Goal: Task Accomplishment & Management: Complete application form

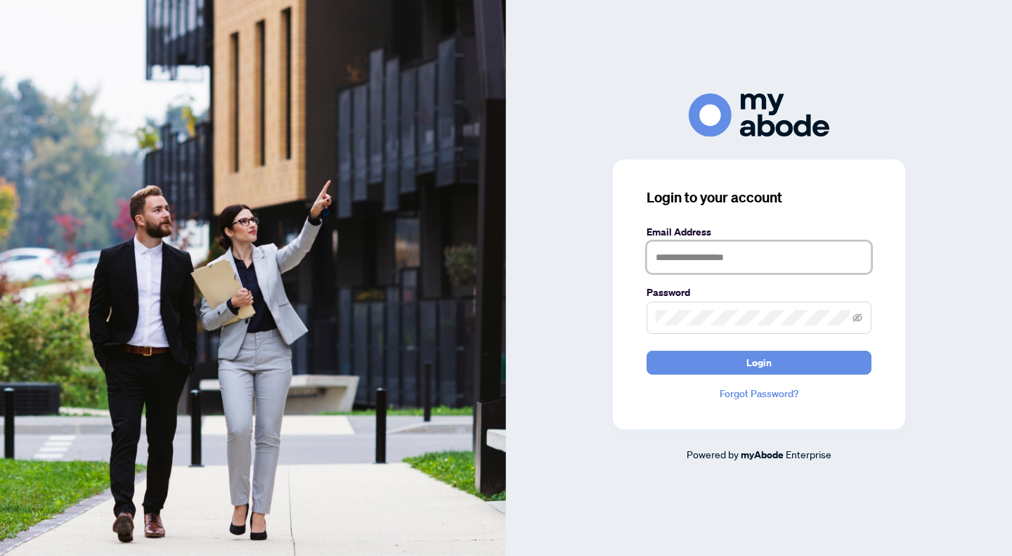
click at [748, 257] on input "text" at bounding box center [759, 257] width 225 height 32
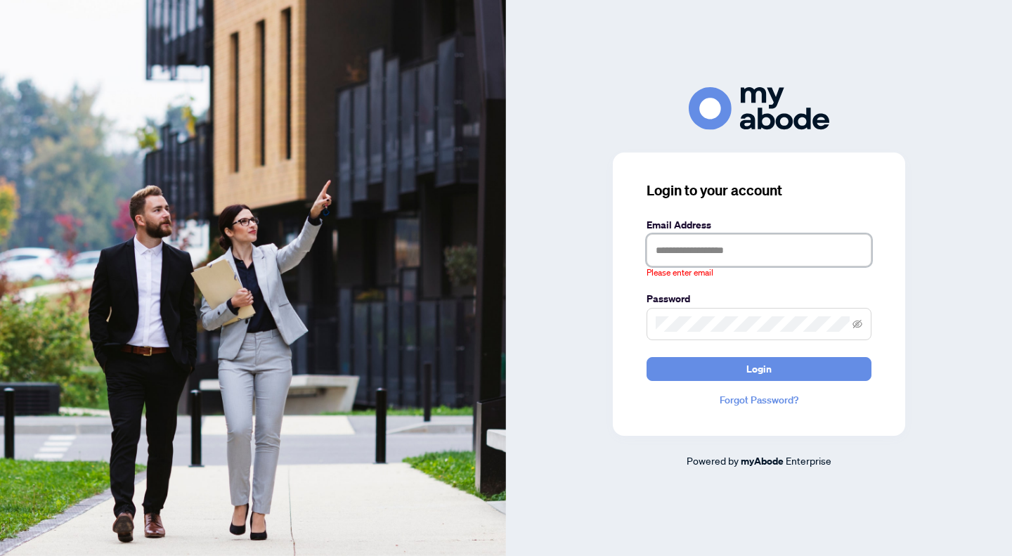
type input "**********"
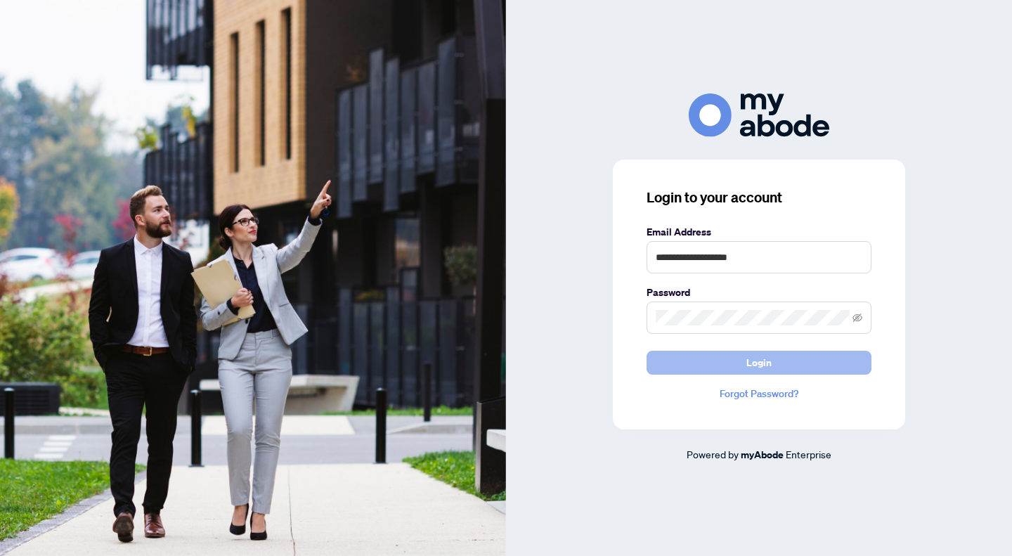
click at [736, 361] on button "Login" at bounding box center [759, 363] width 225 height 24
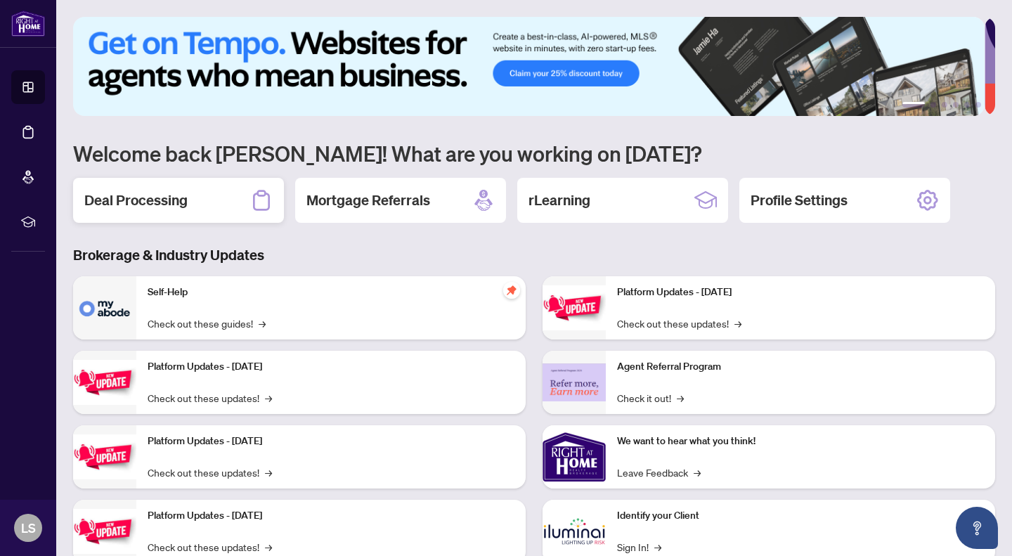
click at [103, 192] on h2 "Deal Processing" at bounding box center [135, 201] width 103 height 20
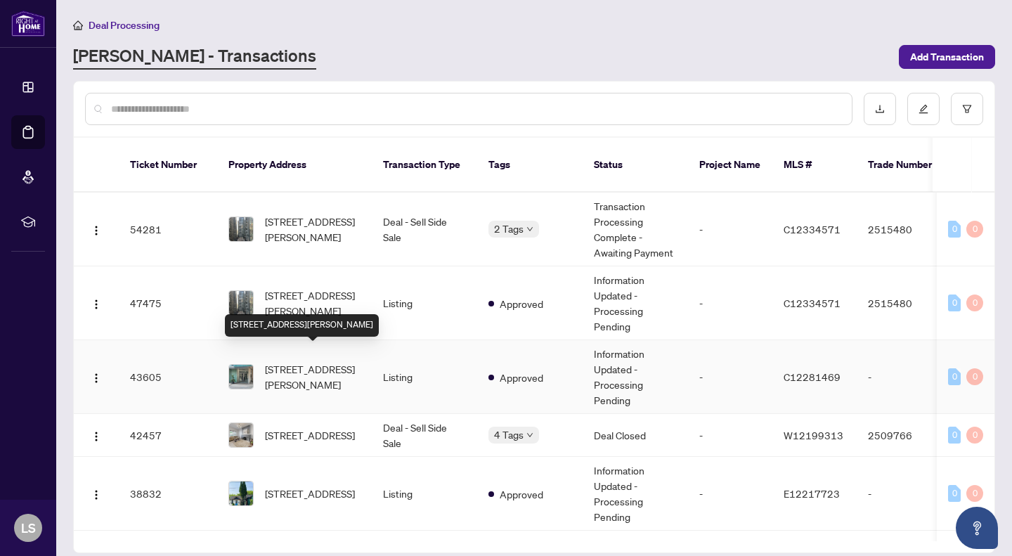
click at [313, 361] on span "[STREET_ADDRESS][PERSON_NAME]" at bounding box center [313, 376] width 96 height 31
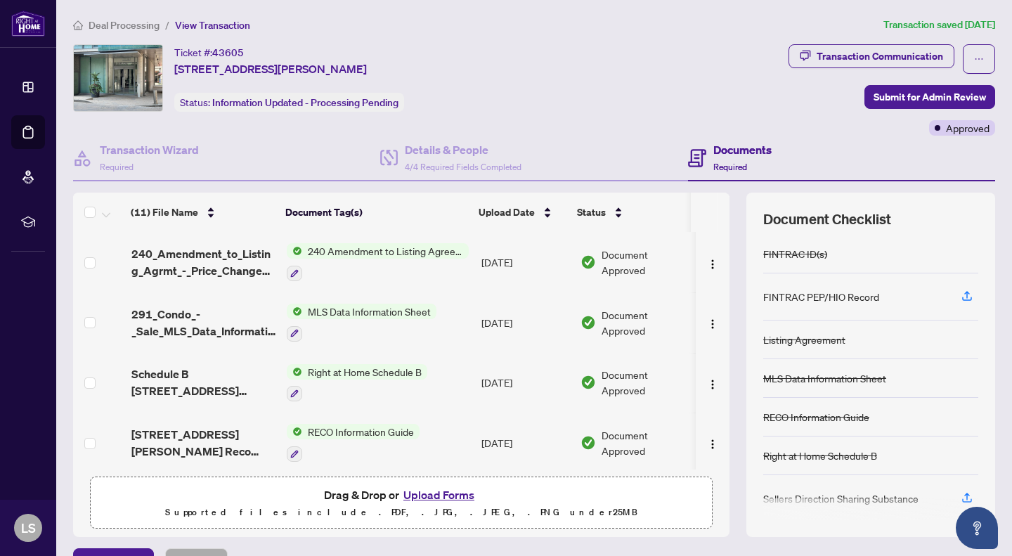
click at [427, 491] on button "Upload Forms" at bounding box center [438, 495] width 79 height 18
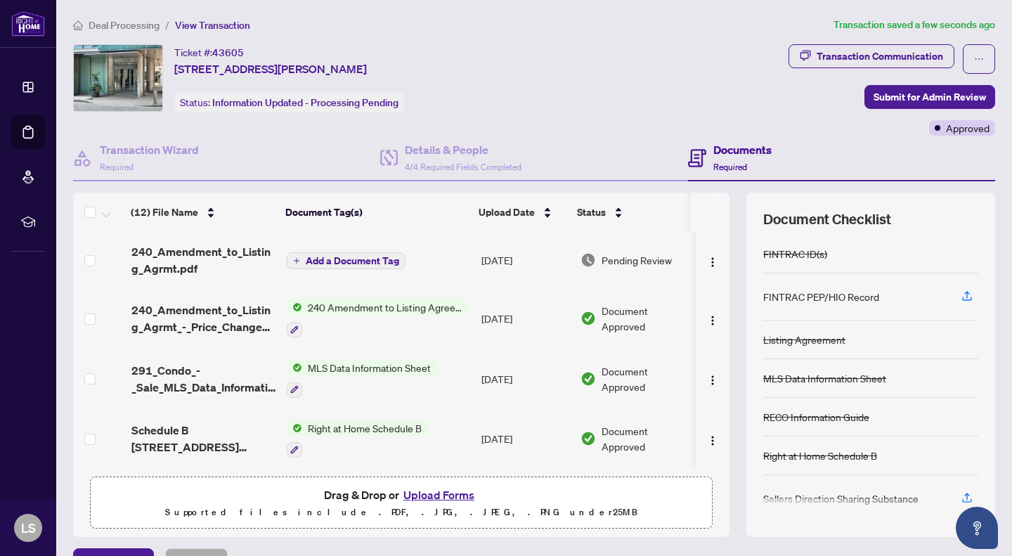
click at [216, 241] on td "240_Amendment_to_Listing_Agrmt.pdf" at bounding box center [204, 260] width 156 height 56
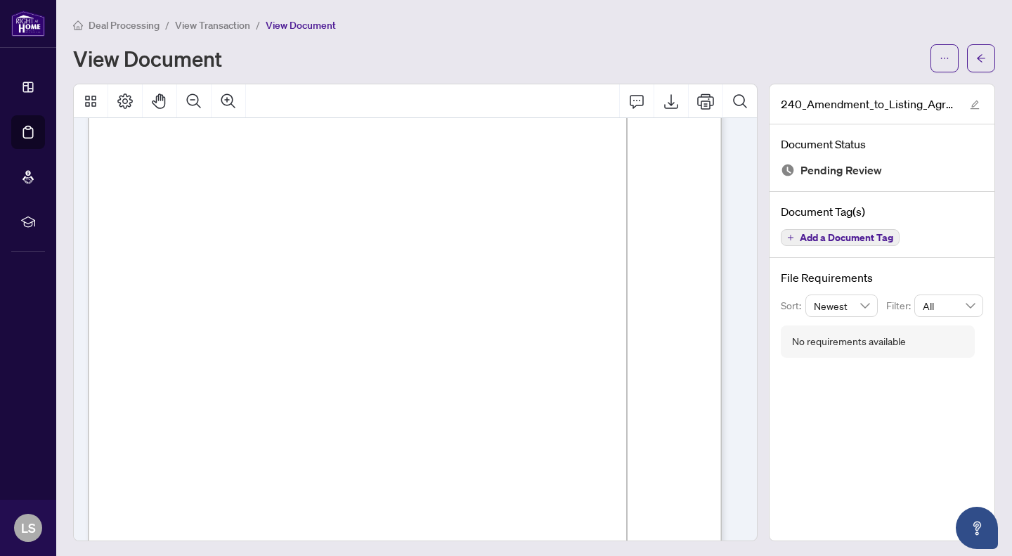
scroll to position [124, 0]
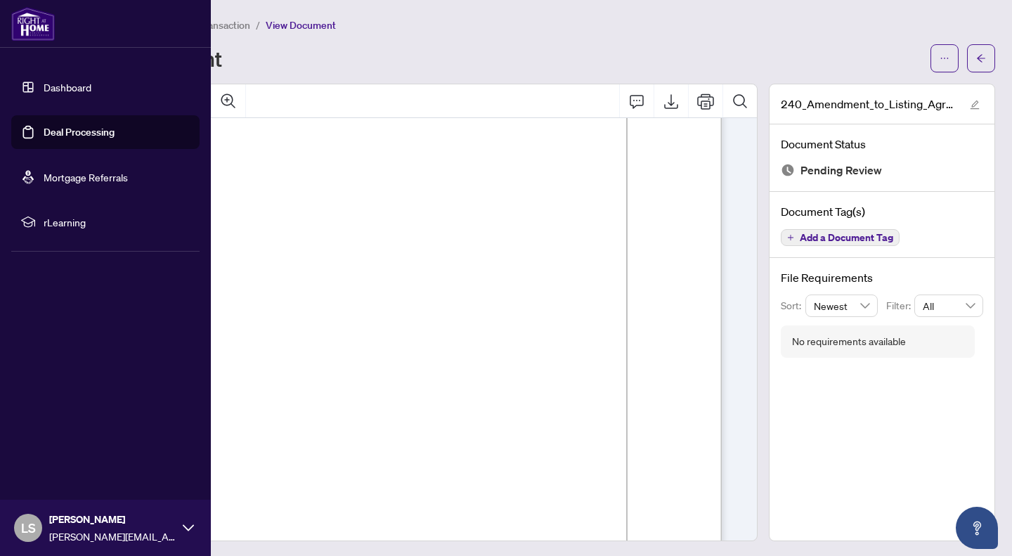
click at [78, 85] on link "Dashboard" at bounding box center [68, 87] width 48 height 13
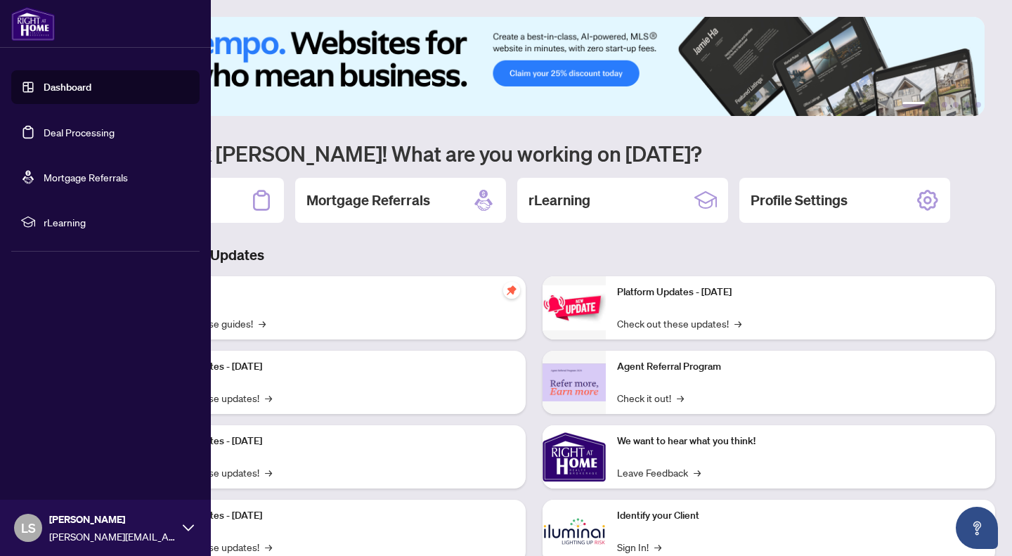
click at [66, 131] on link "Deal Processing" at bounding box center [79, 132] width 71 height 13
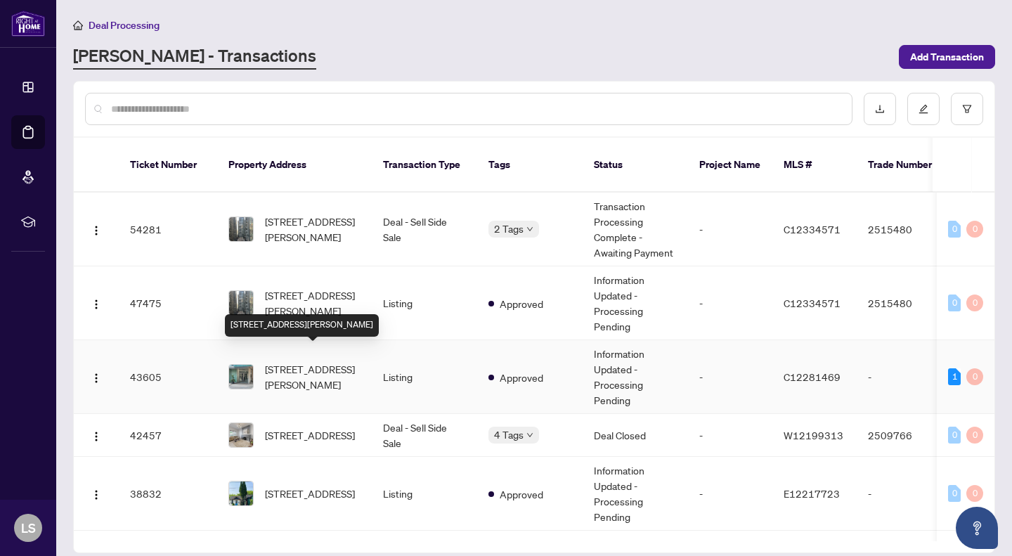
click at [298, 370] on span "[STREET_ADDRESS][PERSON_NAME]" at bounding box center [313, 376] width 96 height 31
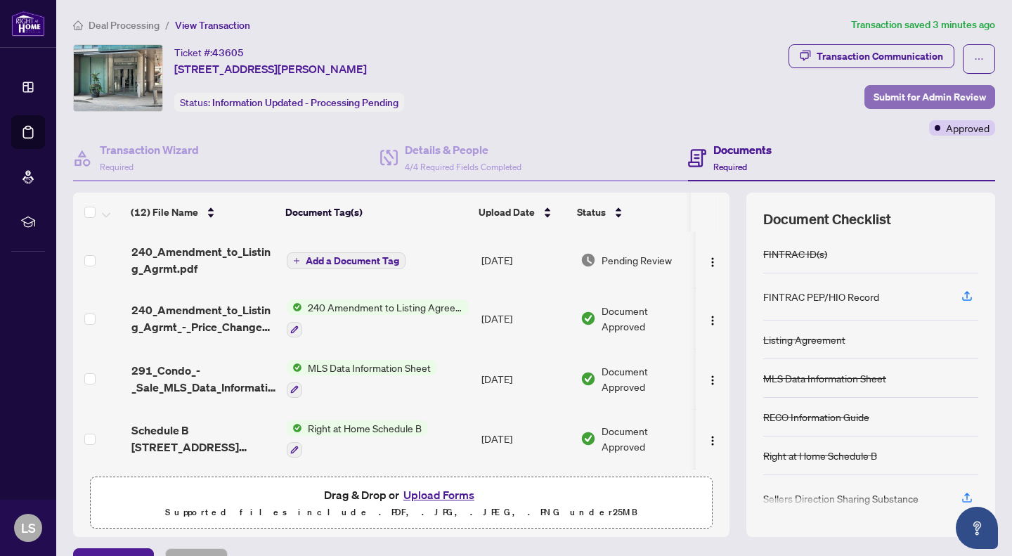
click at [917, 93] on span "Submit for Admin Review" at bounding box center [930, 97] width 112 height 22
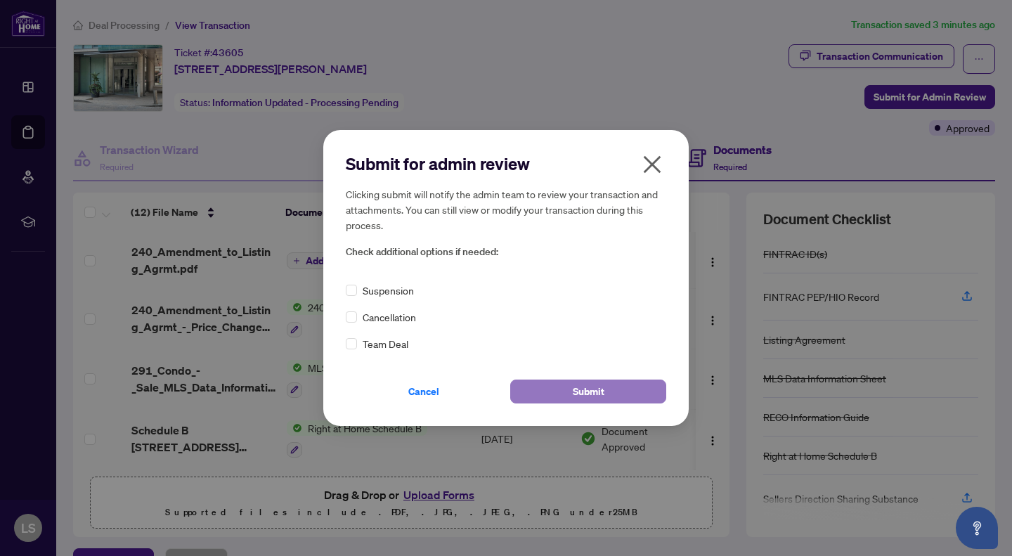
click at [584, 386] on span "Submit" at bounding box center [589, 391] width 32 height 22
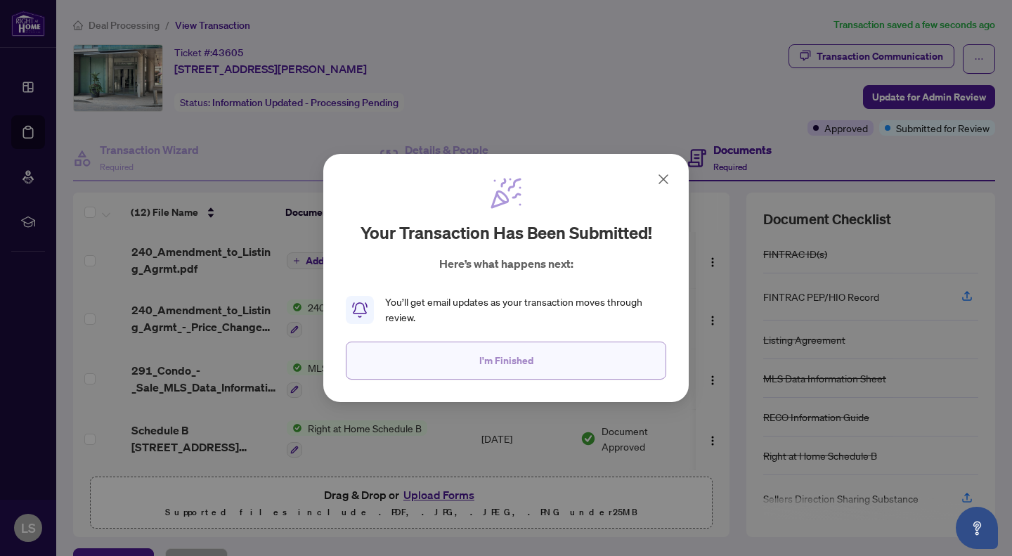
click at [553, 363] on button "I'm Finished" at bounding box center [506, 361] width 321 height 38
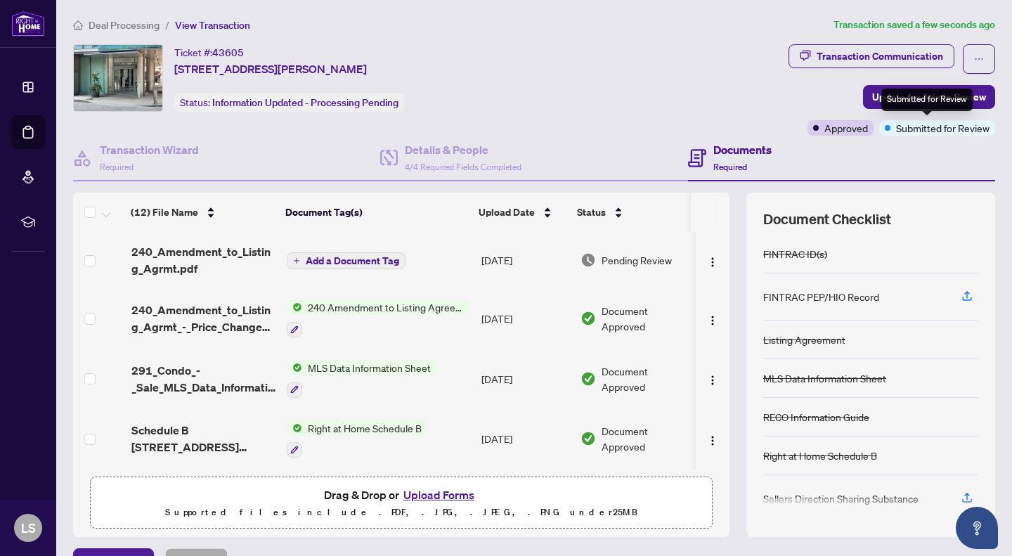
click at [924, 98] on div "Submitted for Review" at bounding box center [927, 100] width 91 height 22
click at [885, 100] on span "Update for Admin Review" at bounding box center [930, 97] width 114 height 22
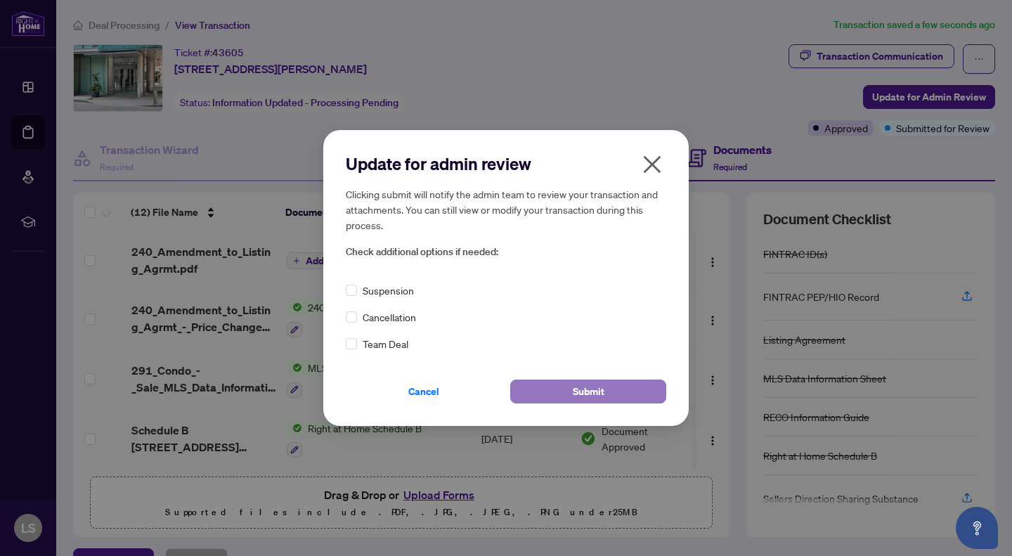
click at [589, 386] on span "Submit" at bounding box center [589, 391] width 32 height 22
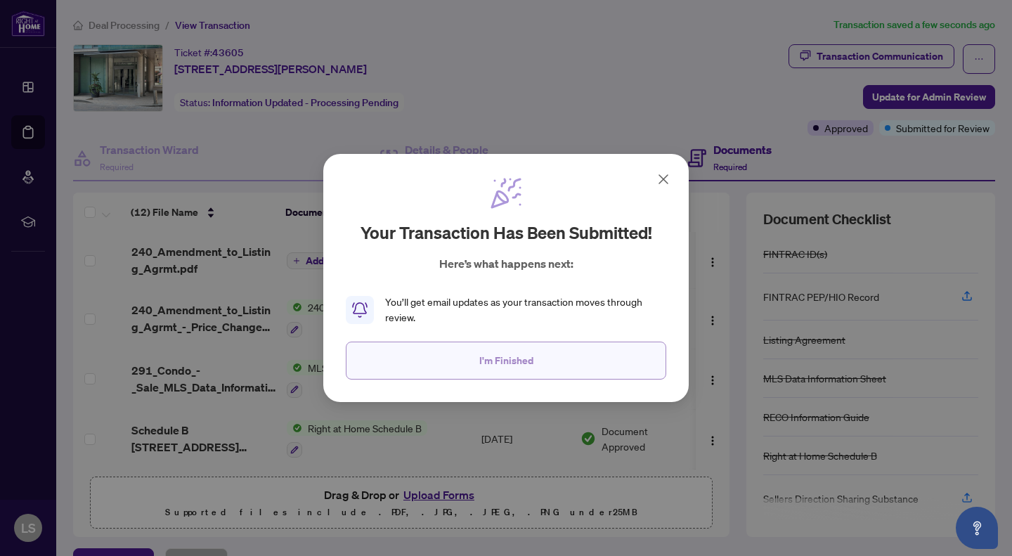
click at [542, 373] on button "I'm Finished" at bounding box center [506, 361] width 321 height 38
